Goal: Task Accomplishment & Management: Complete application form

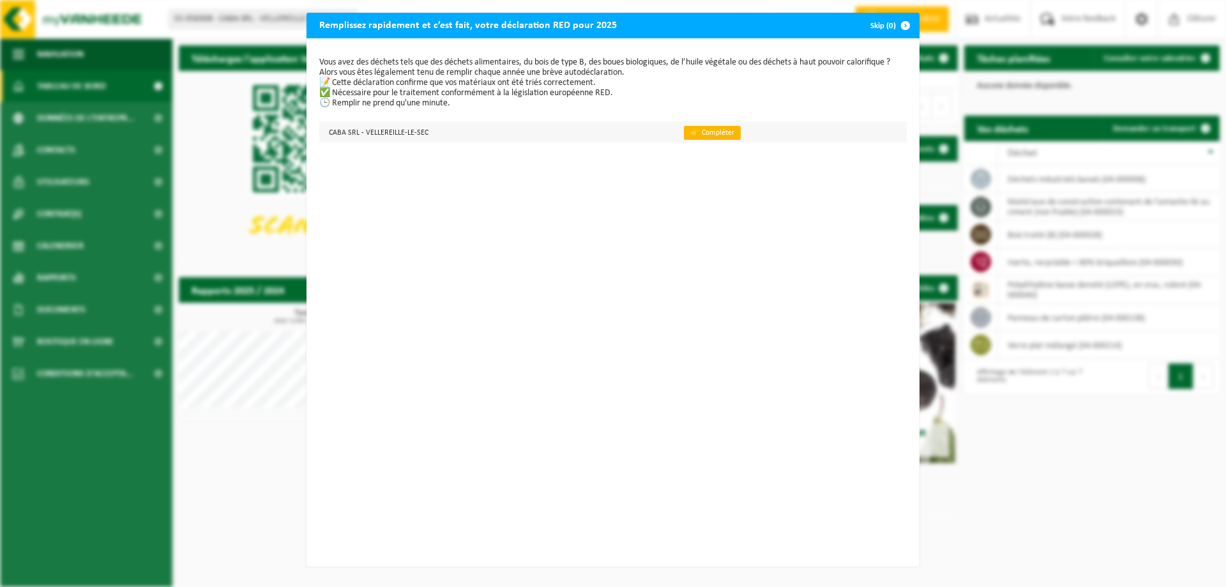
click at [701, 132] on link "👉 Compléter" at bounding box center [712, 133] width 57 height 14
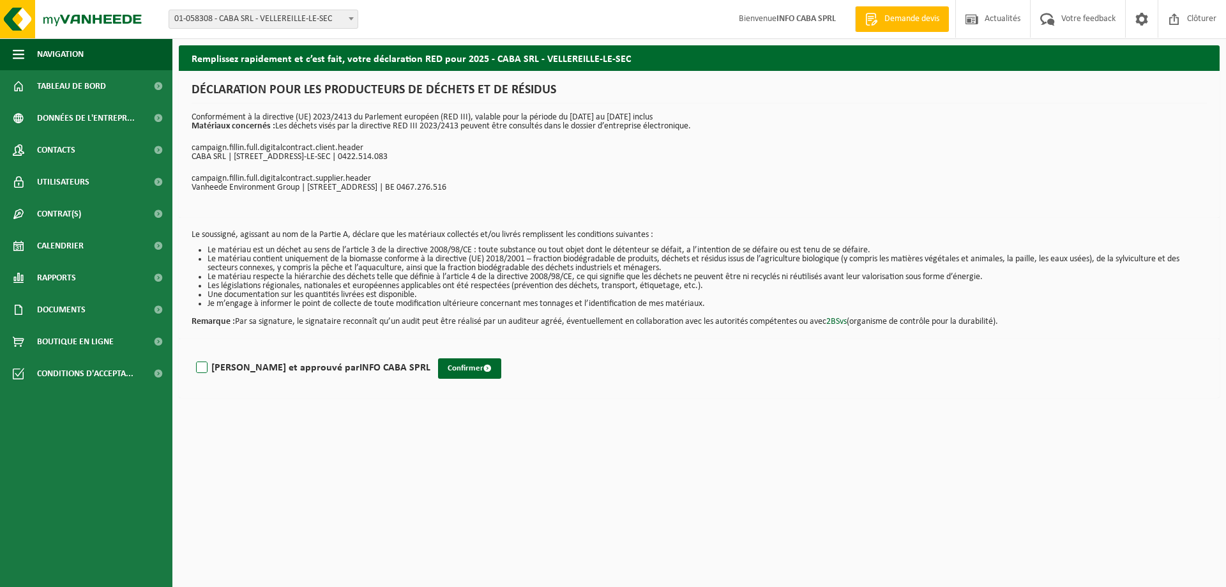
click at [201, 370] on label "Lu et approuvé par INFO CABA SPRL" at bounding box center [311, 367] width 237 height 19
click at [430, 352] on input "Lu et approuvé par INFO CABA SPRL" at bounding box center [430, 351] width 1 height 1
checkbox input "true"
click at [438, 369] on button "Confirmer" at bounding box center [469, 368] width 63 height 20
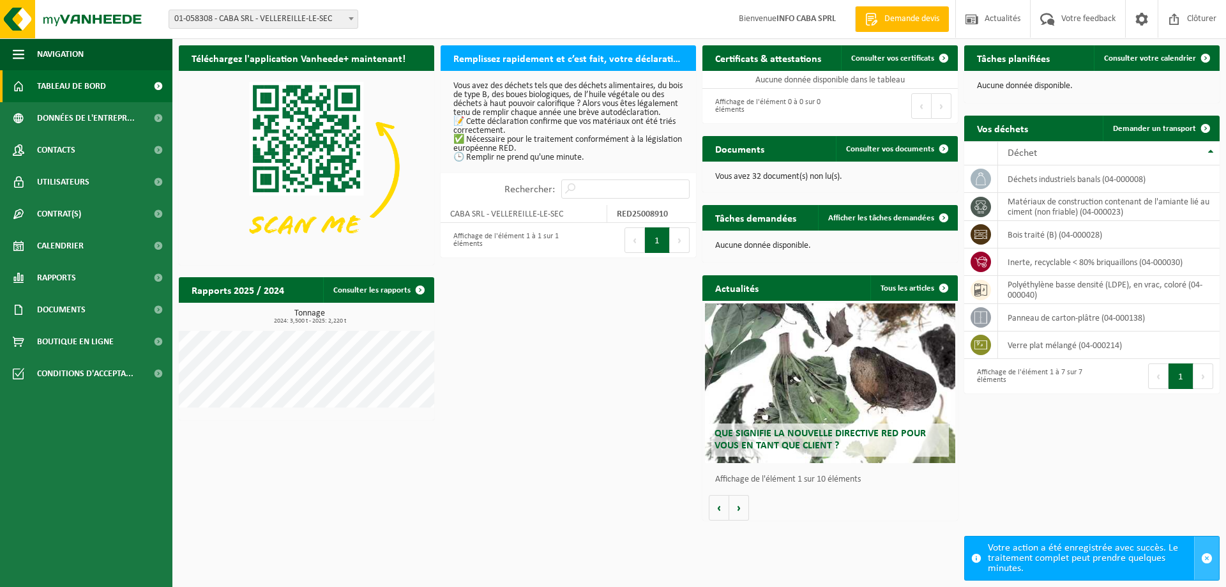
click at [1208, 555] on span "button" at bounding box center [1206, 557] width 11 height 11
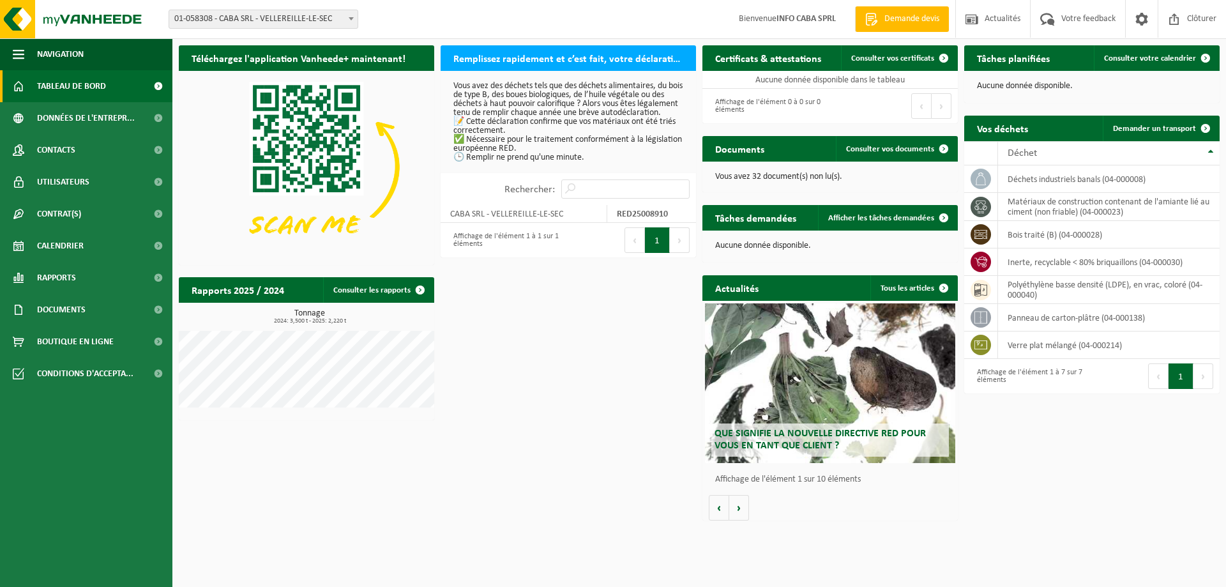
click at [1203, 373] on button "Suivant" at bounding box center [1203, 376] width 20 height 26
click at [486, 222] on td "CABA SRL - VELLEREILLE-LE-SEC" at bounding box center [523, 214] width 167 height 18
click at [420, 290] on span at bounding box center [420, 290] width 26 height 26
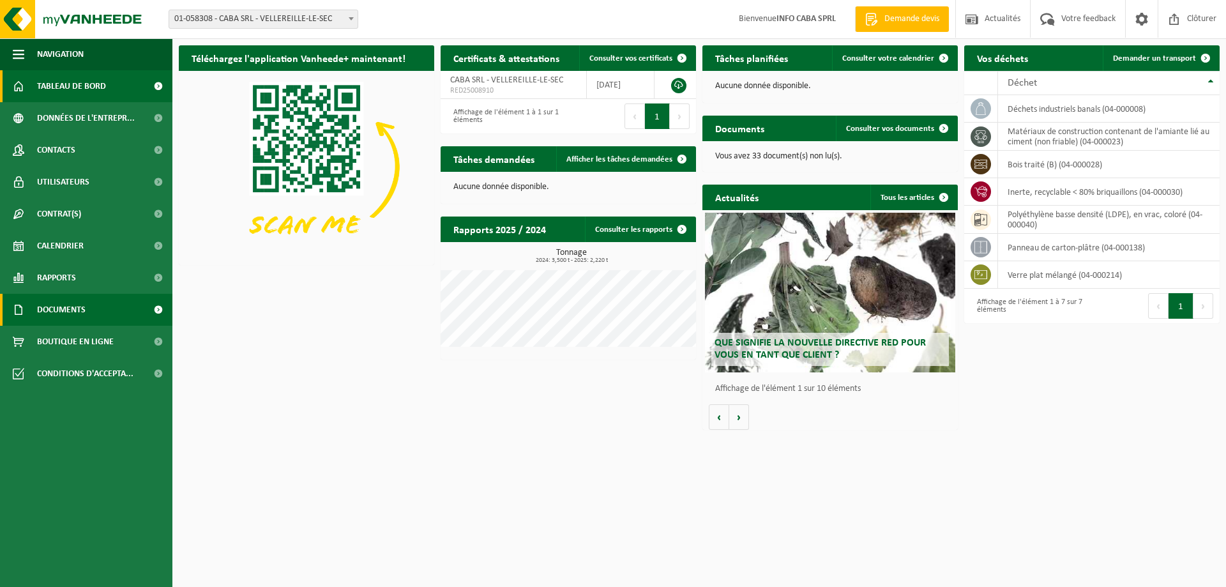
click at [61, 308] on span "Documents" at bounding box center [61, 310] width 49 height 32
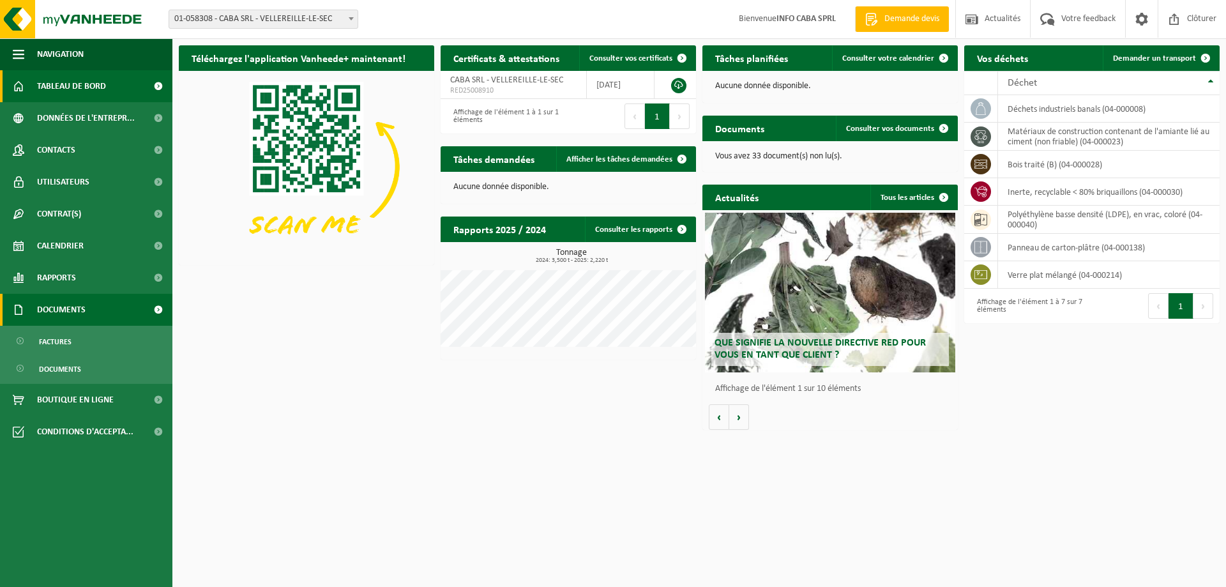
click at [61, 308] on span "Documents" at bounding box center [61, 310] width 49 height 32
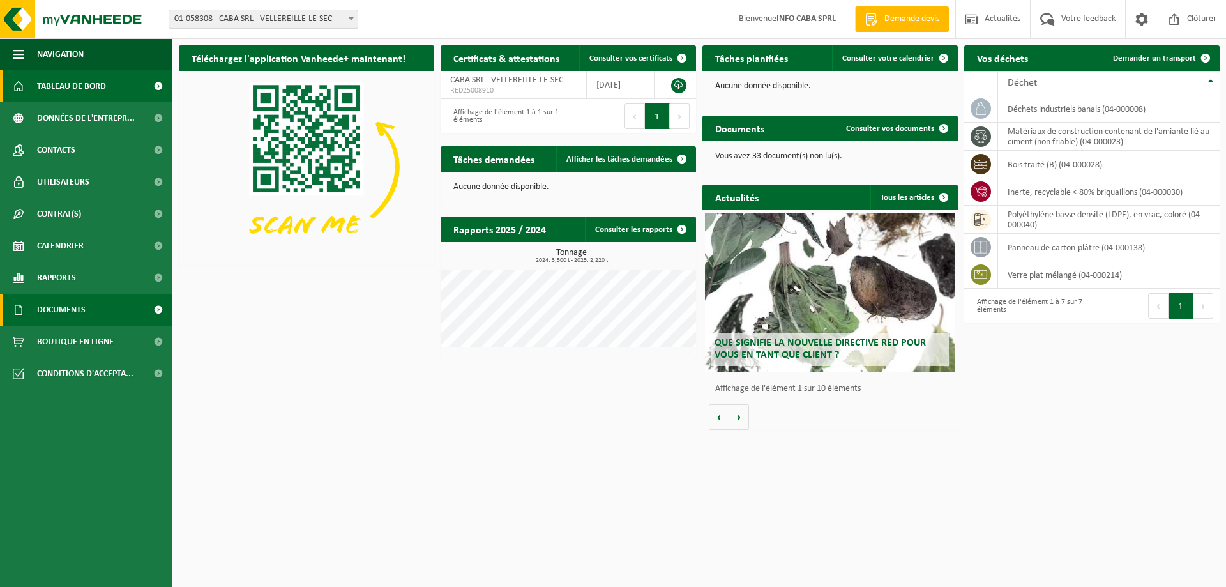
click at [61, 308] on span "Documents" at bounding box center [61, 310] width 49 height 32
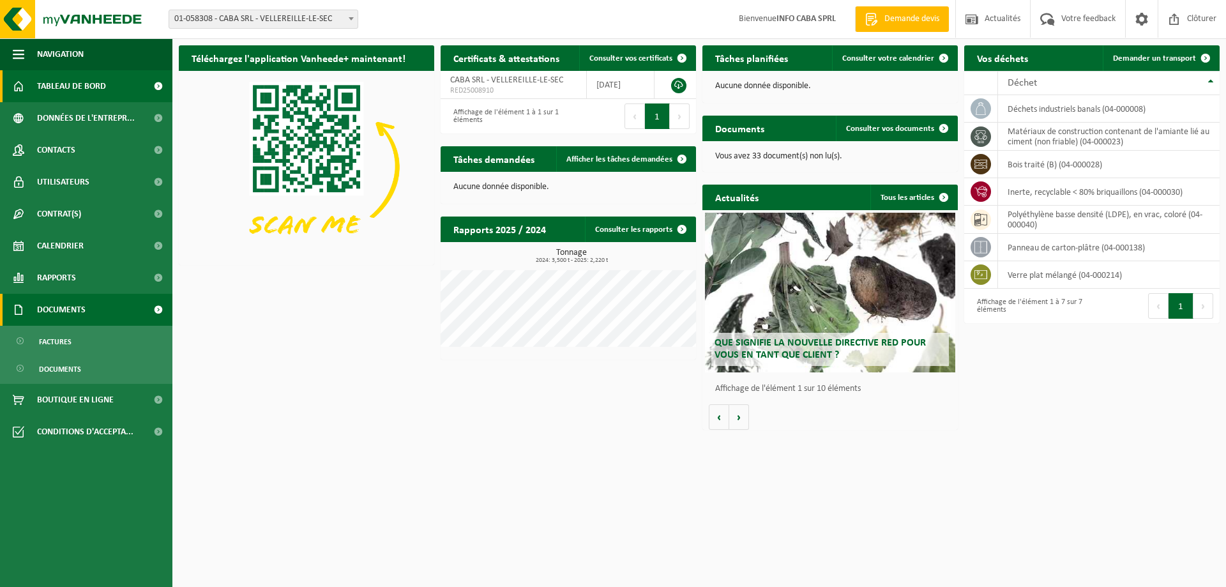
click at [61, 308] on span "Documents" at bounding box center [61, 310] width 49 height 32
